Goal: Task Accomplishment & Management: Manage account settings

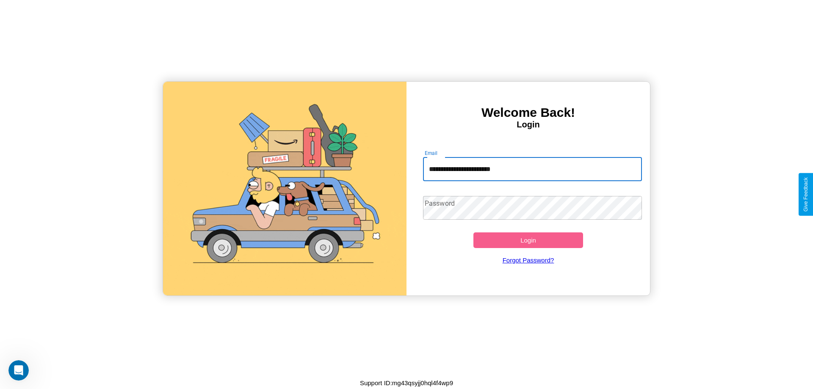
type input "**********"
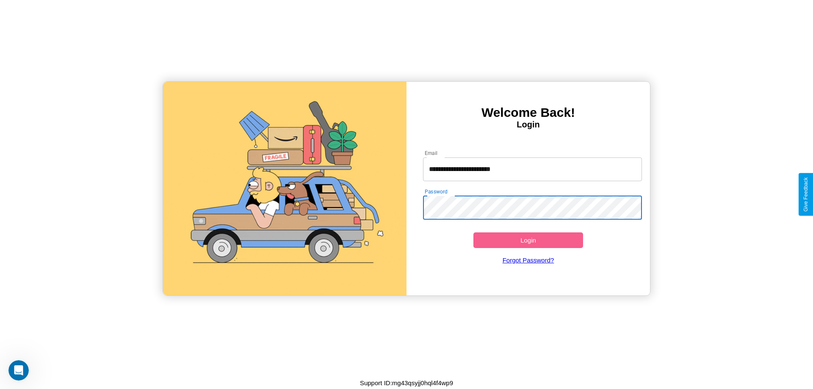
click at [528, 240] on button "Login" at bounding box center [528, 240] width 110 height 16
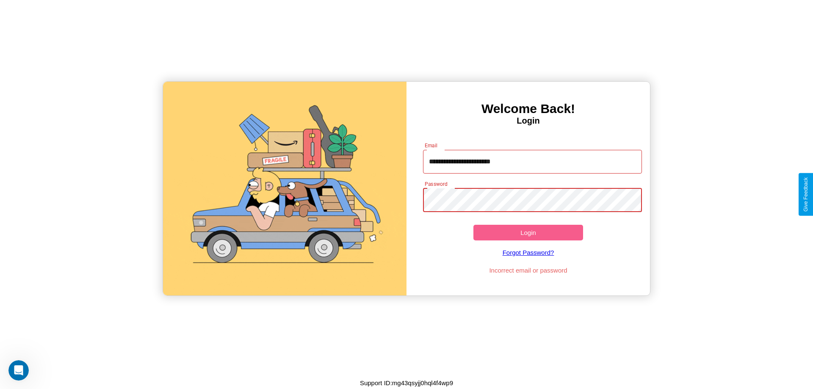
click at [528, 232] on button "Login" at bounding box center [528, 233] width 110 height 16
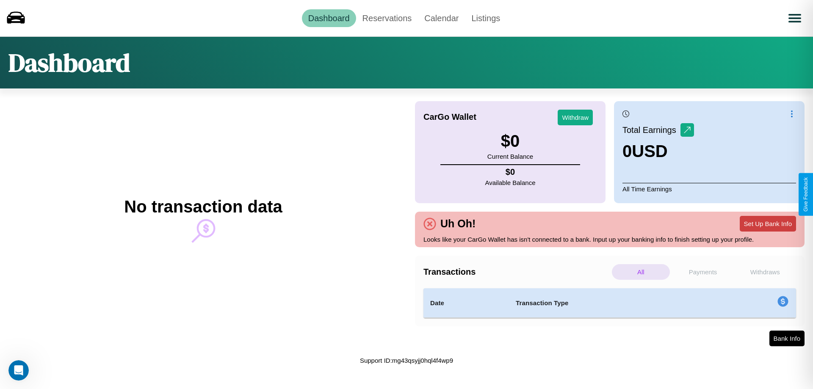
click at [767, 223] on button "Set Up Bank Info" at bounding box center [767, 224] width 56 height 16
